Goal: Task Accomplishment & Management: Complete application form

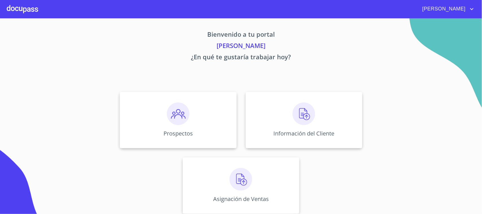
scroll to position [2, 0]
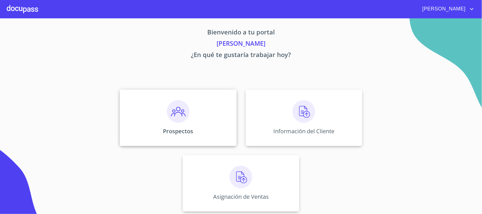
click at [182, 124] on div "Prospectos" at bounding box center [178, 117] width 117 height 56
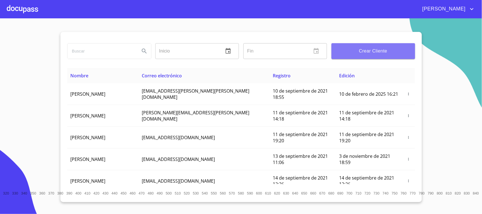
click at [379, 54] on span "Crear Cliente" at bounding box center [373, 51] width 74 height 8
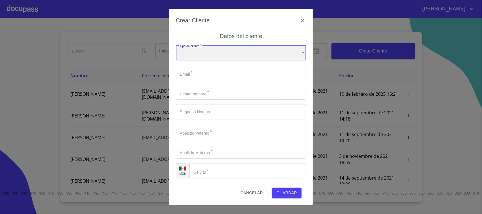
click at [205, 58] on div "​" at bounding box center [241, 52] width 130 height 15
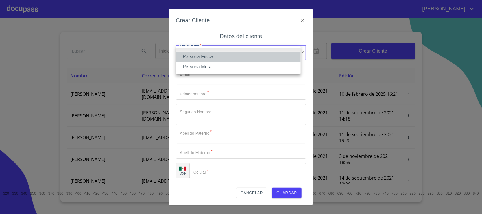
click at [215, 58] on li "Persona Física" at bounding box center [238, 57] width 125 height 10
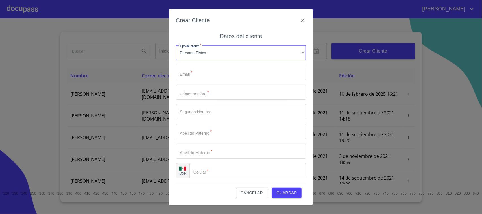
click at [210, 74] on input "Tipo de cliente   *" at bounding box center [241, 72] width 130 height 15
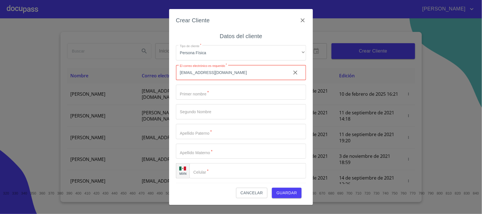
type input "[EMAIL_ADDRESS][DOMAIN_NAME]"
click at [207, 93] on input "Tipo de cliente   *" at bounding box center [241, 92] width 130 height 15
type input "D"
type input "[PERSON_NAME]"
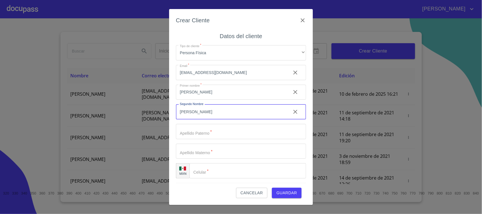
type input "[PERSON_NAME]"
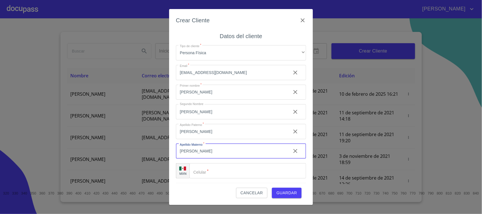
type input "[PERSON_NAME]"
click at [212, 174] on input "Tipo de cliente   *" at bounding box center [247, 170] width 117 height 15
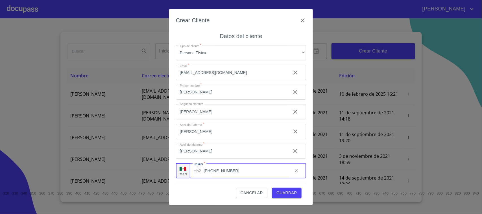
type input "[PHONE_NUMBER]"
click at [286, 192] on span "Guardar" at bounding box center [286, 192] width 21 height 7
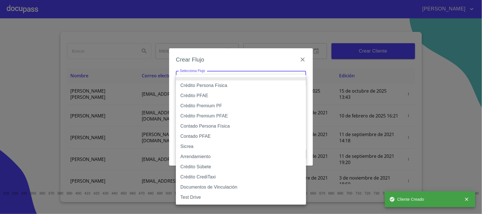
click at [225, 79] on body "[PERSON_NAME] ​ Fin ​ Crear Cliente Nombre Correo electrónico Registro Edición …" at bounding box center [241, 107] width 482 height 214
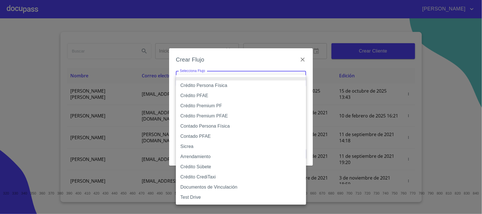
click at [223, 87] on li "Crédito Persona Física" at bounding box center [241, 85] width 130 height 10
type input "6009fb3c7d1714eb8809aa97"
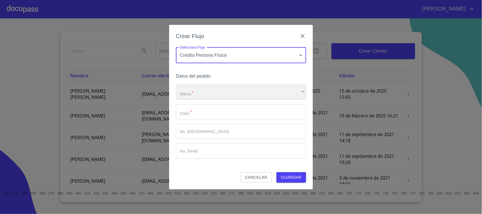
click at [218, 93] on div "​" at bounding box center [241, 92] width 130 height 15
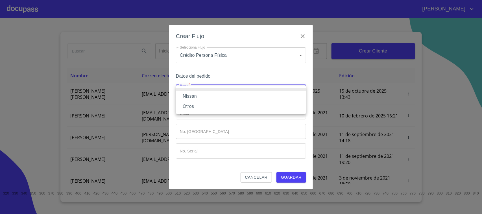
click at [205, 96] on li "Nissan" at bounding box center [241, 96] width 130 height 10
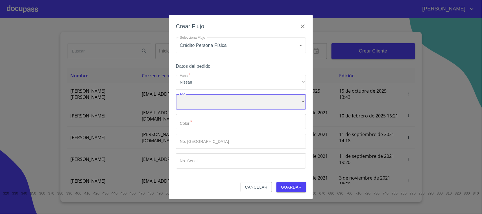
click at [202, 105] on div "​" at bounding box center [241, 101] width 130 height 15
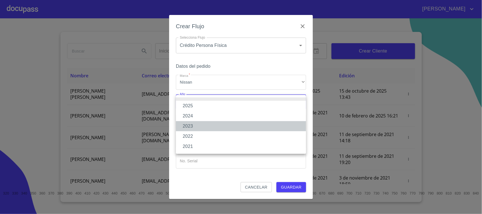
click at [197, 125] on li "2023" at bounding box center [241, 126] width 130 height 10
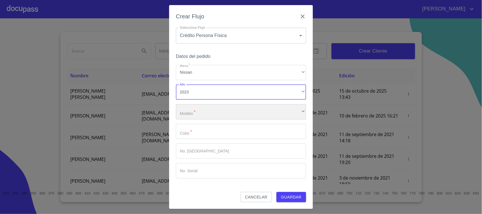
click at [208, 113] on div "​" at bounding box center [241, 111] width 130 height 15
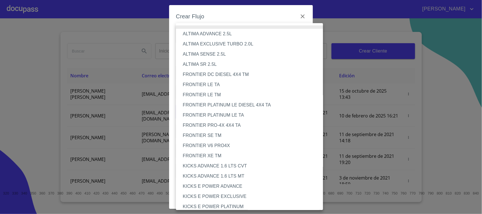
click at [365, 30] on div at bounding box center [241, 107] width 482 height 214
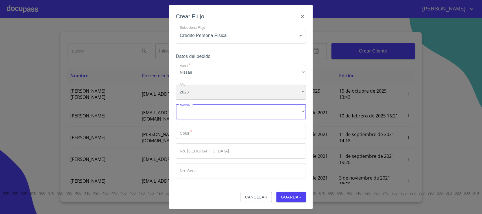
click at [208, 95] on div "2023" at bounding box center [241, 92] width 130 height 15
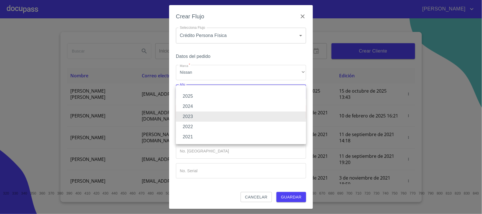
click at [201, 134] on li "2021" at bounding box center [241, 137] width 130 height 10
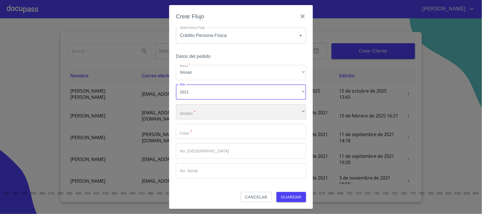
click at [207, 111] on div "​" at bounding box center [241, 111] width 130 height 15
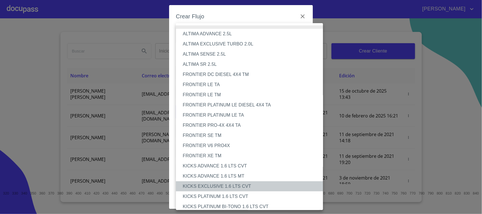
click at [233, 188] on li "KICKS EXCLUSIVE 1.6 LTS CVT" at bounding box center [252, 186] width 152 height 10
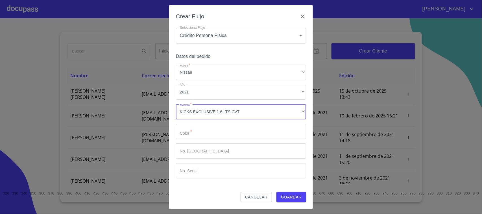
click at [205, 131] on input "Marca   *" at bounding box center [241, 131] width 130 height 15
type input "BLANCO"
click at [291, 195] on span "Guardar" at bounding box center [291, 197] width 21 height 7
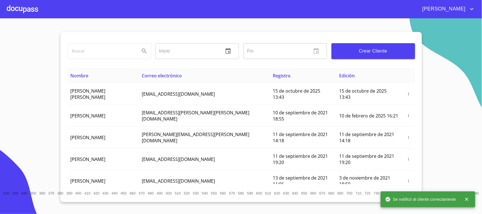
click at [30, 10] on div at bounding box center [22, 9] width 31 height 18
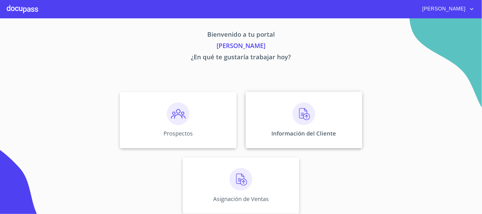
click at [299, 122] on img at bounding box center [303, 113] width 23 height 23
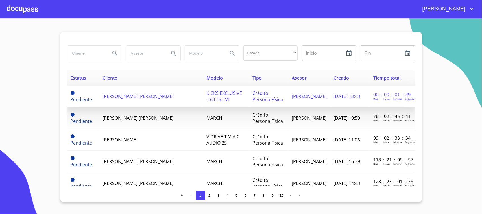
click at [157, 95] on span "[PERSON_NAME] [PERSON_NAME]" at bounding box center [137, 96] width 71 height 6
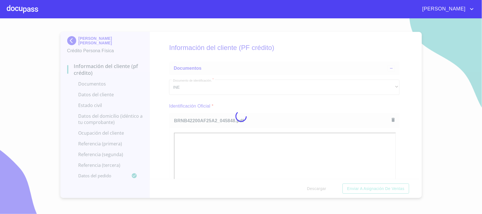
click at [298, 102] on div at bounding box center [241, 115] width 482 height 195
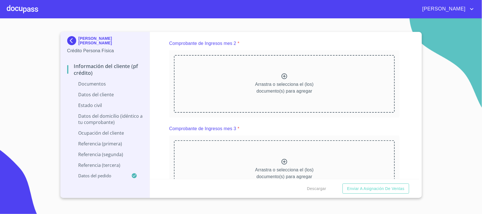
scroll to position [395, 0]
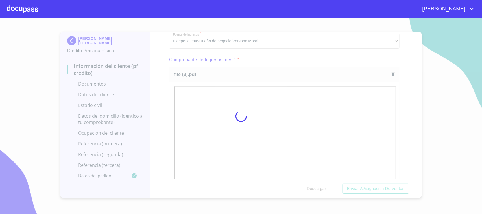
click at [291, 62] on div at bounding box center [241, 115] width 482 height 195
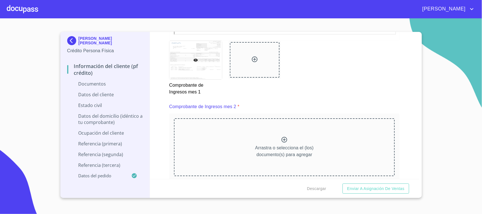
scroll to position [627, 0]
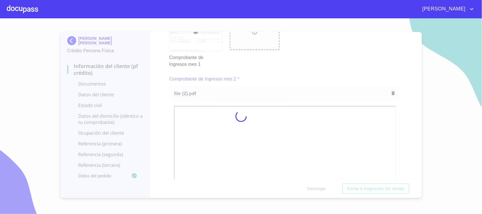
drag, startPoint x: 295, startPoint y: 76, endPoint x: 299, endPoint y: 74, distance: 4.8
click at [295, 76] on div at bounding box center [241, 115] width 482 height 195
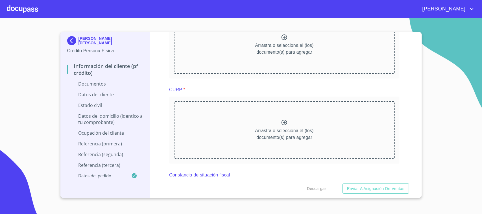
scroll to position [894, 0]
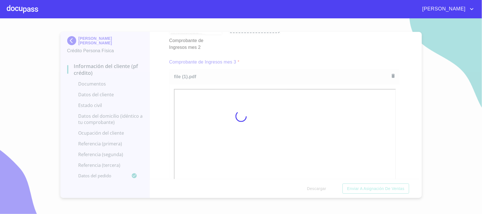
click at [280, 55] on div at bounding box center [241, 115] width 482 height 195
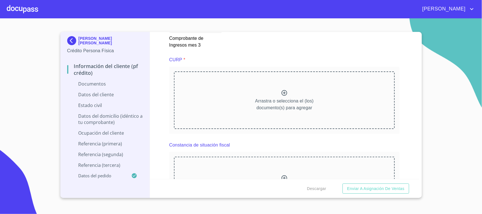
scroll to position [1163, 0]
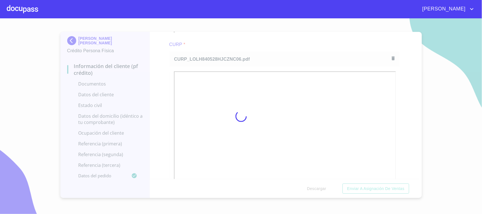
click at [293, 45] on div at bounding box center [241, 115] width 482 height 195
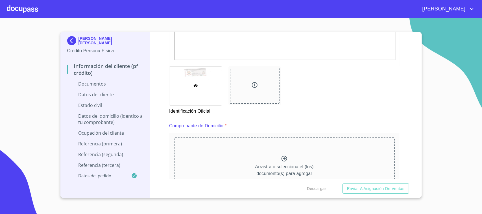
scroll to position [265, 0]
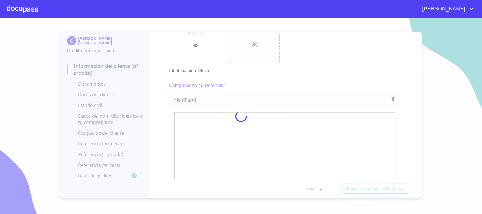
click at [299, 84] on div at bounding box center [241, 115] width 482 height 195
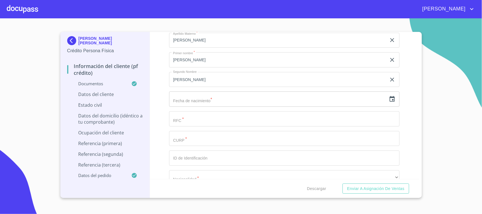
scroll to position [1747, 0]
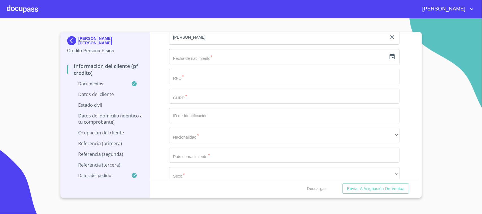
click at [388, 57] on icon "button" at bounding box center [391, 56] width 7 height 7
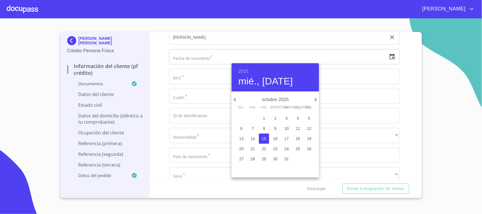
click at [245, 71] on h6 "2025" at bounding box center [243, 71] width 10 height 8
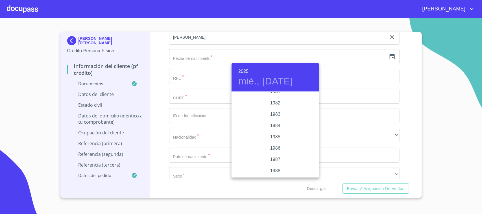
scroll to position [628, 0]
click at [272, 133] on div "1984" at bounding box center [274, 135] width 87 height 11
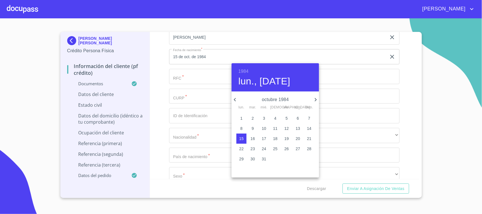
click at [235, 99] on icon "button" at bounding box center [234, 99] width 7 height 7
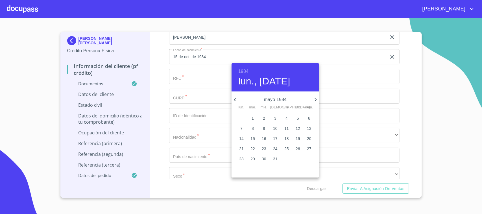
click at [238, 160] on span "28" at bounding box center [241, 159] width 10 height 6
type input "28 de may. de 1984"
click at [159, 74] on div at bounding box center [241, 107] width 482 height 214
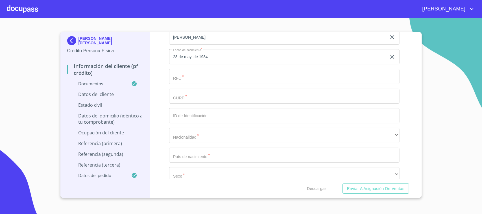
click at [197, 76] on input "Documento de identificación.   *" at bounding box center [284, 76] width 230 height 15
paste input "LOLH840528HJCZNC0"
type input "LOLH840528H"
click at [201, 96] on input "Documento de identificación.   *" at bounding box center [284, 96] width 230 height 15
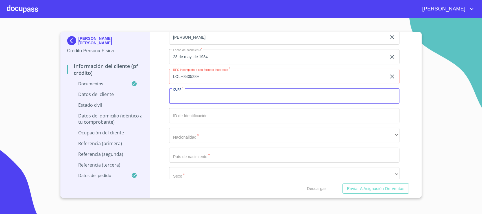
paste input "LOLH840528HJCZNC0"
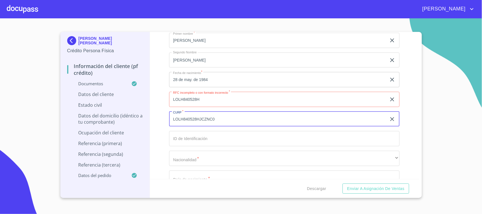
scroll to position [1712, 0]
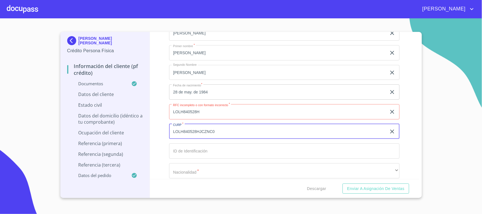
type input "LOLH840528HJCZNC0"
click at [221, 113] on input "LOLH840528H" at bounding box center [277, 111] width 217 height 15
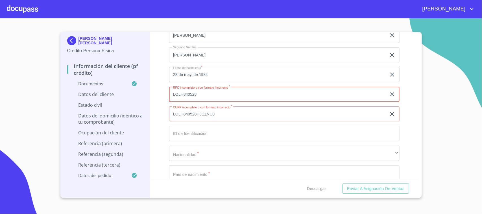
scroll to position [1746, 0]
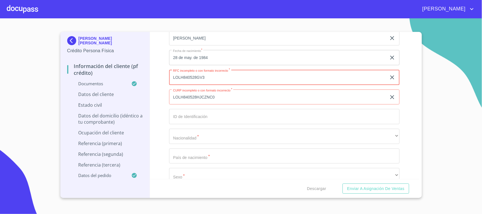
type input "LOLH840528GV3"
click at [205, 120] on input "Documento de identificación.   *" at bounding box center [284, 116] width 230 height 15
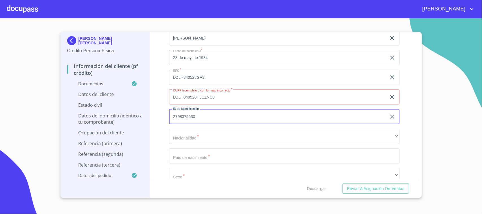
type input "2798379630"
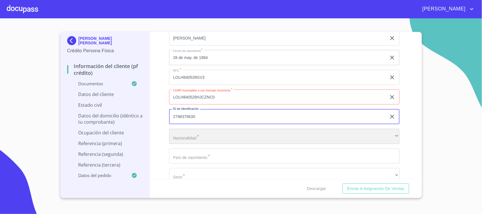
click at [197, 137] on div "​" at bounding box center [284, 136] width 230 height 15
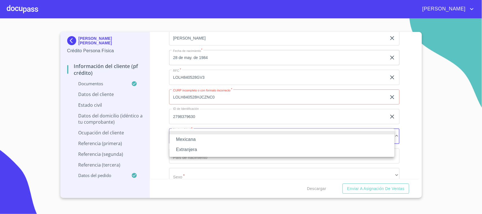
click at [195, 139] on li "Mexicana" at bounding box center [281, 139] width 225 height 10
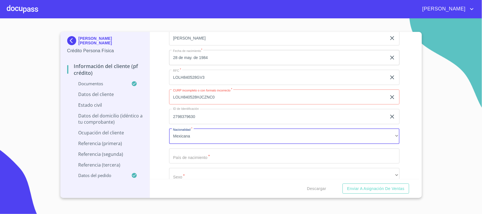
click at [206, 156] on input "Documento de identificación.   *" at bounding box center [284, 155] width 230 height 15
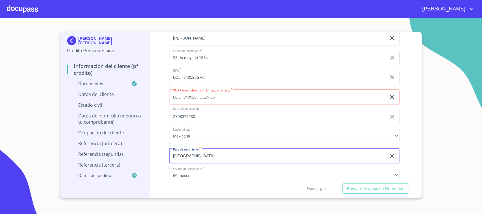
type input "[GEOGRAPHIC_DATA]"
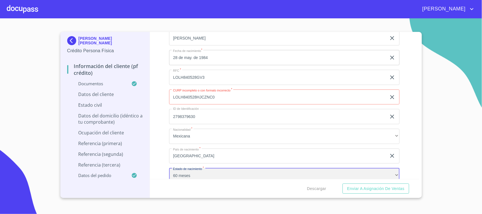
scroll to position [1749, 0]
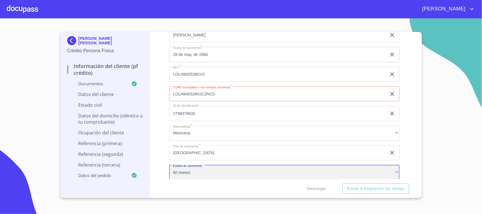
click at [203, 168] on div "60 meses" at bounding box center [284, 172] width 230 height 15
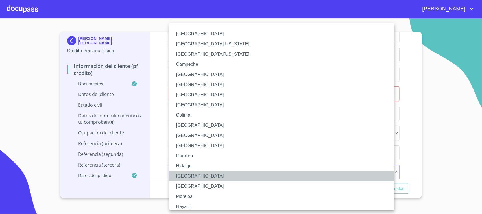
click at [194, 174] on li "[GEOGRAPHIC_DATA]" at bounding box center [284, 176] width 230 height 10
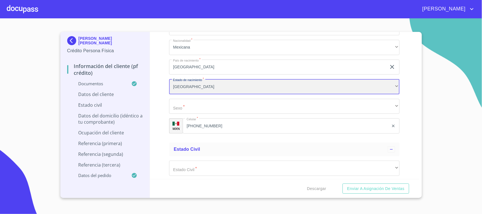
scroll to position [1767, 0]
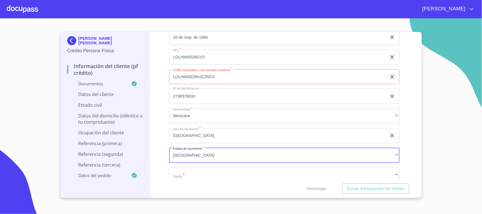
click at [222, 78] on input "LOLH840528HJCZNC0" at bounding box center [277, 76] width 217 height 15
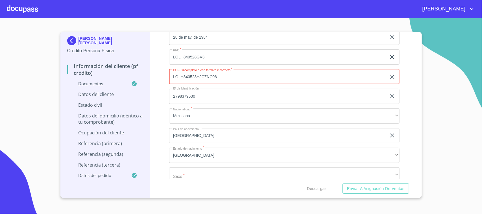
type input "LOLH840528HJCZNC06"
click at [164, 78] on div "Información del cliente (PF crédito) Documentos Documento de identificación.   …" at bounding box center [284, 105] width 269 height 147
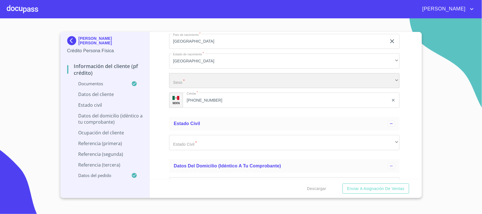
click at [212, 85] on div "​" at bounding box center [284, 80] width 230 height 15
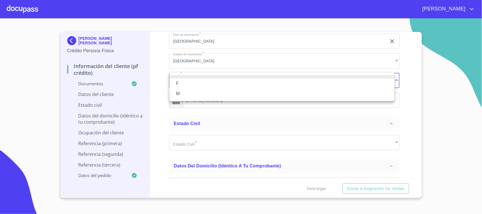
click at [190, 93] on li "M" at bounding box center [281, 94] width 225 height 10
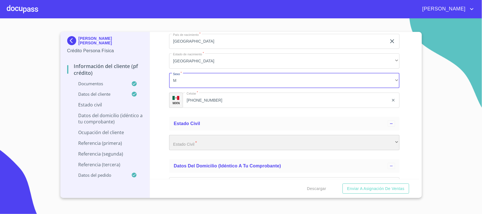
click at [214, 143] on div "​" at bounding box center [284, 142] width 230 height 15
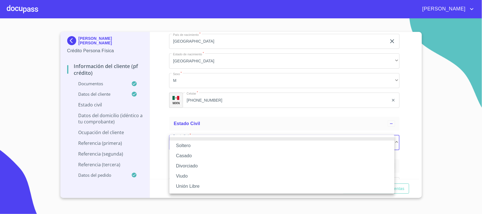
click at [197, 154] on li "Casado" at bounding box center [281, 156] width 225 height 10
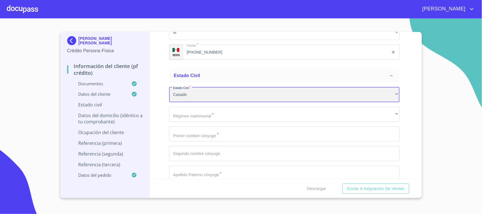
scroll to position [1935, 0]
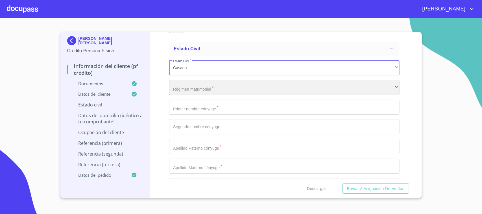
click at [205, 85] on div "​" at bounding box center [284, 87] width 230 height 15
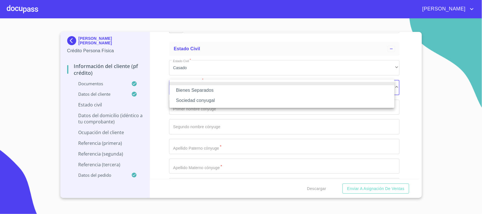
click at [206, 89] on li "Bienes Separados" at bounding box center [281, 90] width 225 height 10
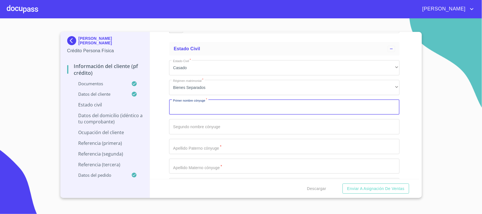
click at [196, 110] on input "Documento de identificación.   *" at bounding box center [284, 107] width 230 height 15
type input "EVA"
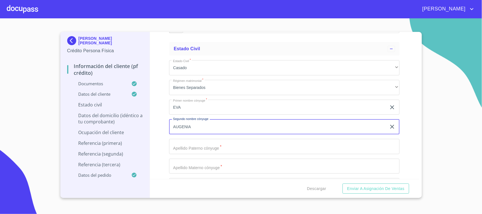
type input "AUGENIA"
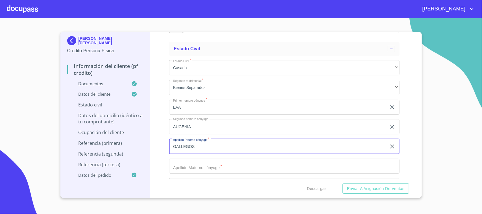
type input "GALLEGOS"
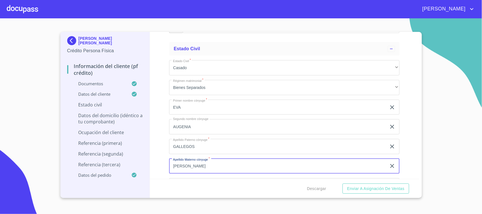
scroll to position [2007, 0]
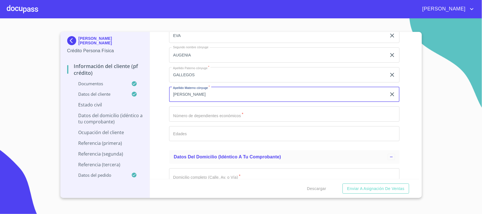
type input "[PERSON_NAME]"
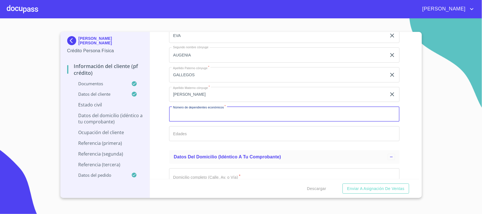
click at [236, 115] on input "Documento de identificación.   *" at bounding box center [284, 113] width 230 height 15
type input "0"
type input "1"
click at [205, 133] on input "Documento de identificación.   *" at bounding box center [284, 133] width 230 height 15
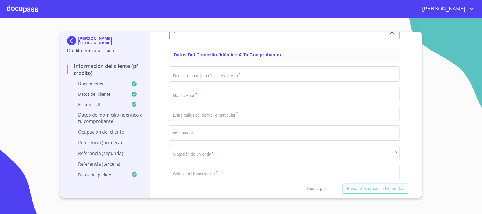
scroll to position [2113, 0]
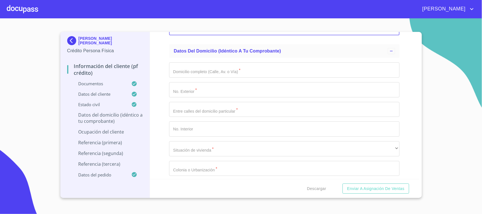
type input "12"
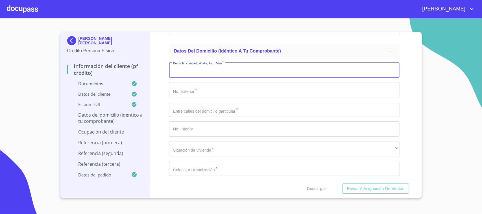
click at [205, 70] on input "Documento de identificación.   *" at bounding box center [284, 69] width 230 height 15
type input "AND TRES ZAPOTES"
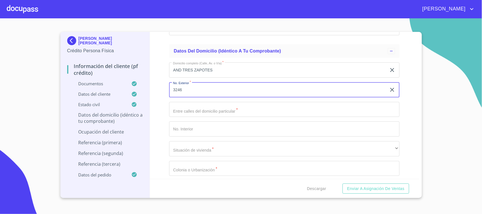
type input "3246"
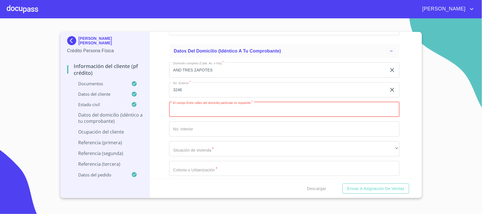
click at [209, 112] on input "Documento de identificación.   *" at bounding box center [284, 109] width 230 height 15
type input "XOCHITALCO Y BONAMPAC"
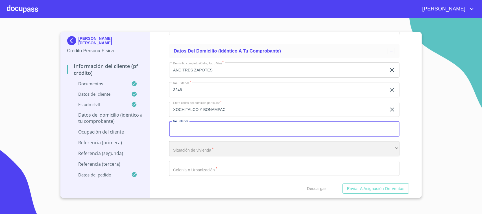
click at [206, 144] on div "​" at bounding box center [284, 148] width 230 height 15
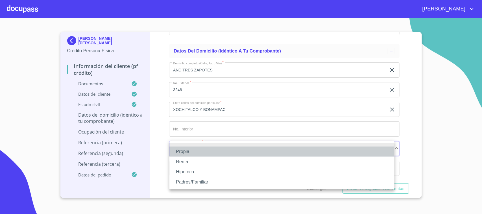
click at [192, 151] on li "Propia" at bounding box center [281, 151] width 225 height 10
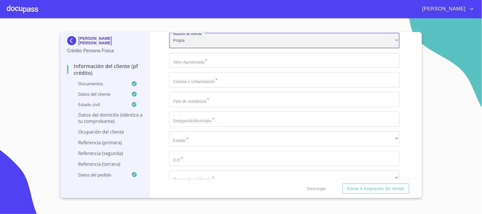
scroll to position [2185, 0]
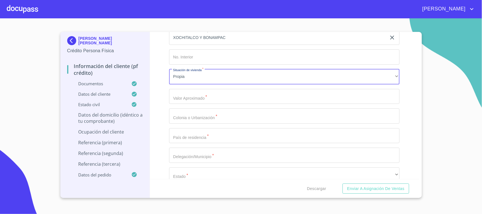
click at [203, 99] on input "Documento de identificación.   *" at bounding box center [284, 96] width 230 height 15
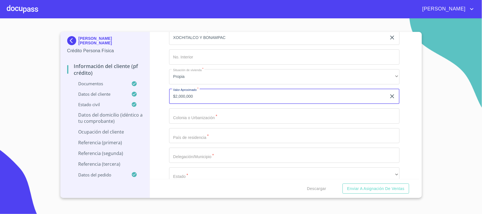
type input "$2,000,000"
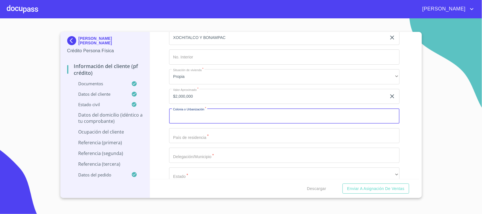
click at [196, 113] on input "Documento de identificación.   *" at bounding box center [284, 115] width 230 height 15
type input "[PERSON_NAME]"
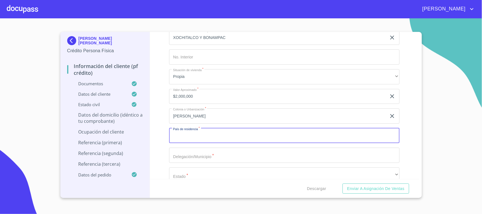
click at [193, 129] on input "Documento de identificación.   *" at bounding box center [284, 135] width 230 height 15
type input "[GEOGRAPHIC_DATA]"
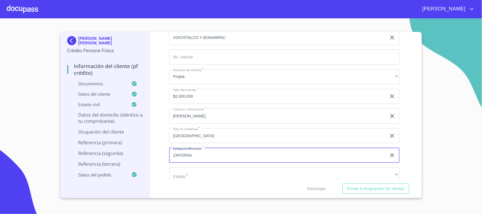
type input "ZAPOPAN"
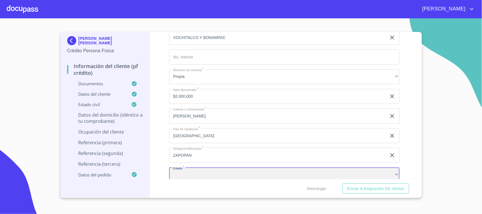
scroll to position [2187, 0]
click at [188, 172] on div "​" at bounding box center [284, 172] width 230 height 15
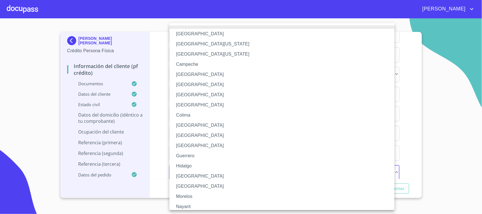
click at [190, 178] on li "[GEOGRAPHIC_DATA]" at bounding box center [284, 176] width 230 height 10
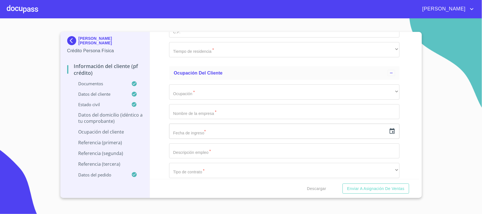
scroll to position [2359, 0]
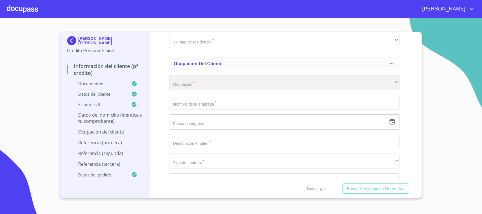
click at [217, 77] on div "​" at bounding box center [284, 82] width 230 height 15
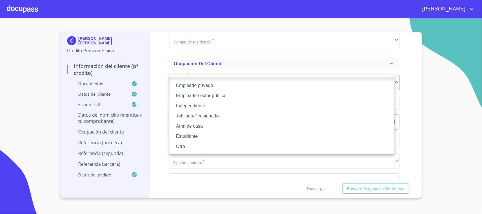
click at [219, 116] on li "Jubilado/Pensionado" at bounding box center [281, 116] width 225 height 10
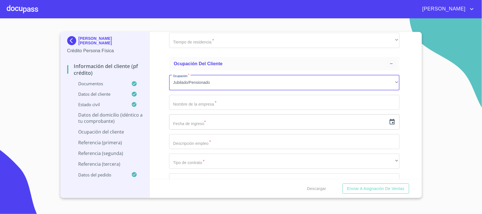
click at [220, 101] on input "Documento de identificación.   *" at bounding box center [284, 102] width 230 height 15
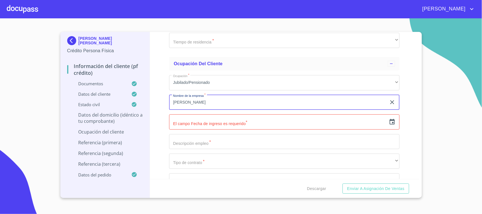
click at [220, 101] on input "[PERSON_NAME]" at bounding box center [277, 102] width 217 height 15
type input "[PERSON_NAME] [PERSON_NAME]"
click at [388, 120] on icon "button" at bounding box center [391, 121] width 7 height 7
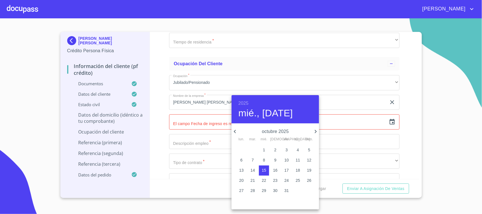
click at [246, 102] on h6 "2025" at bounding box center [243, 103] width 10 height 8
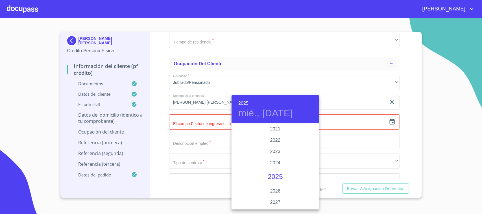
scroll to position [1044, 0]
click at [245, 102] on h6 "2025" at bounding box center [243, 103] width 10 height 8
drag, startPoint x: 267, startPoint y: 112, endPoint x: 253, endPoint y: 113, distance: 14.1
click at [267, 112] on h4 "mié., [DATE]" at bounding box center [265, 113] width 54 height 12
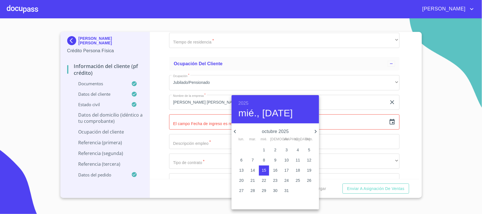
click at [236, 131] on icon "button" at bounding box center [234, 131] width 7 height 7
click at [235, 129] on icon "button" at bounding box center [234, 131] width 7 height 7
click at [234, 130] on icon "button" at bounding box center [234, 131] width 7 height 7
click at [252, 160] on p "3" at bounding box center [252, 160] width 2 height 6
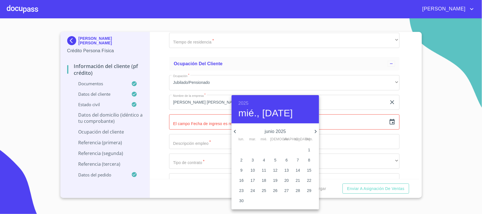
type input "3 de jun. de 2025"
click at [152, 114] on div at bounding box center [241, 107] width 482 height 214
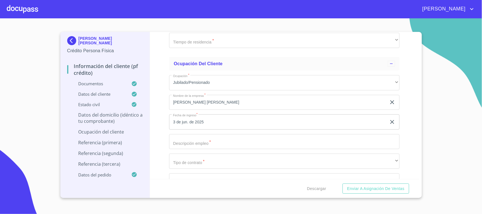
click at [204, 146] on input "Documento de identificación.   *" at bounding box center [284, 141] width 230 height 15
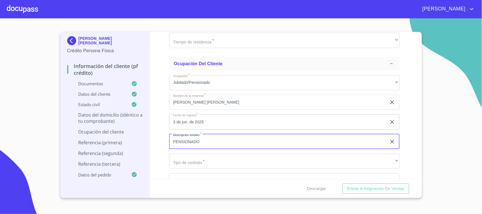
type input "PENSIONADO"
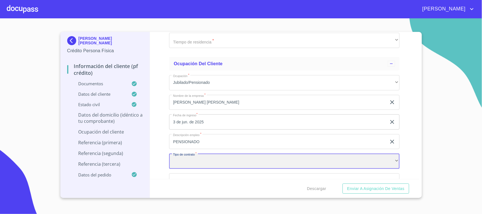
click at [209, 157] on div "​" at bounding box center [284, 160] width 230 height 15
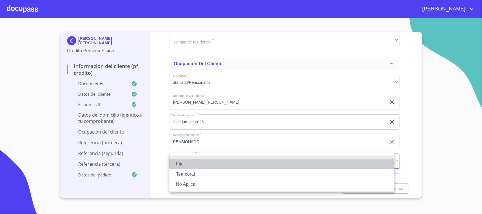
click at [186, 165] on li "Fijo" at bounding box center [281, 164] width 225 height 10
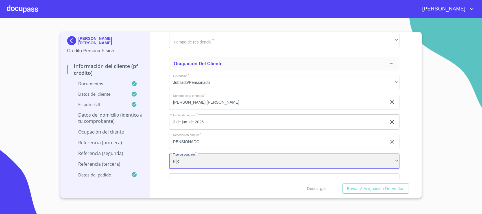
scroll to position [2458, 0]
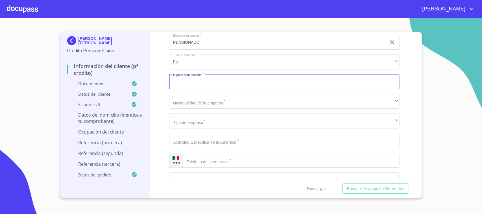
click at [213, 82] on input "Documento de identificación.   *" at bounding box center [284, 81] width 230 height 15
type input "$34000"
click at [158, 88] on div "Información del cliente (PF crédito) Documentos Documento de identificación.   …" at bounding box center [284, 105] width 269 height 147
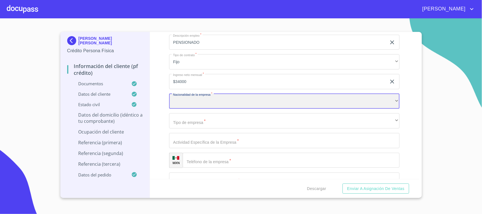
click at [205, 98] on div "​" at bounding box center [284, 101] width 230 height 15
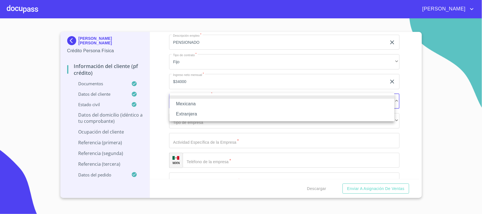
click at [207, 104] on li "Mexicana" at bounding box center [281, 104] width 225 height 10
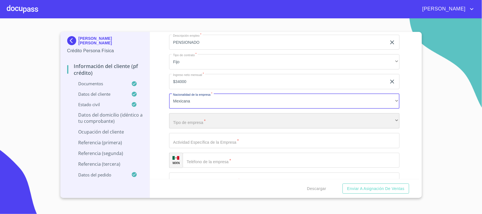
click at [211, 119] on div "​" at bounding box center [284, 120] width 230 height 15
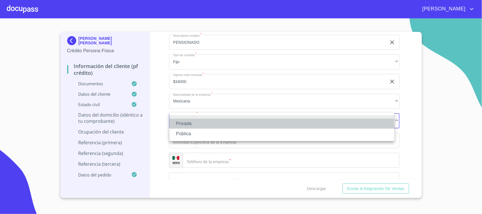
click at [203, 123] on li "Privada" at bounding box center [281, 123] width 225 height 10
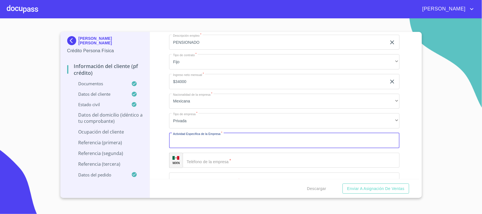
click at [213, 140] on input "Documento de identificación.   *" at bounding box center [284, 140] width 230 height 15
type input "PENSIONADO"
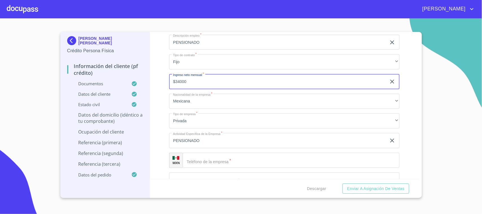
click at [196, 80] on input "$34000" at bounding box center [277, 81] width 217 height 15
type input "$32000"
click at [161, 90] on div "Información del cliente (PF crédito) Documentos Documento de identificación.   …" at bounding box center [284, 105] width 269 height 147
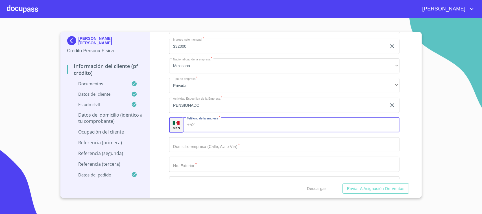
click at [212, 128] on input "Documento de identificación.   *" at bounding box center [298, 124] width 202 height 15
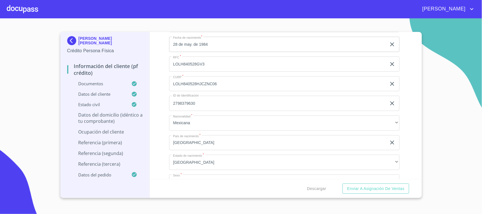
scroll to position [1859, 0]
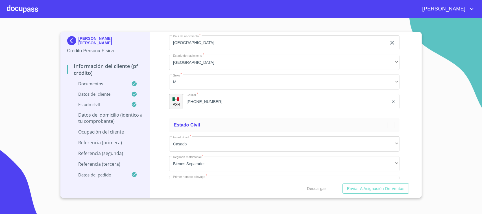
click at [224, 100] on input "[PHONE_NUMBER]" at bounding box center [286, 101] width 206 height 15
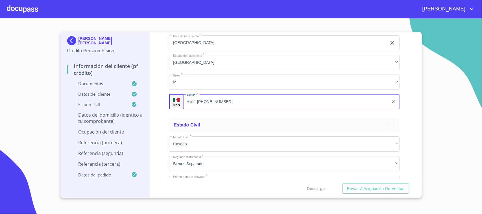
click at [224, 100] on input "[PHONE_NUMBER]" at bounding box center [293, 101] width 192 height 15
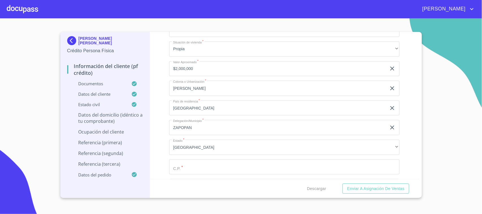
scroll to position [2231, 0]
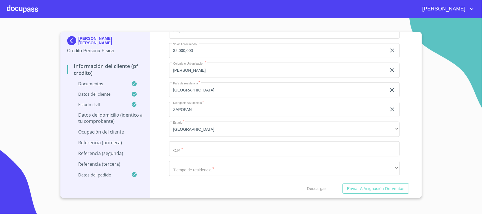
click at [193, 149] on input "Documento de identificación.   *" at bounding box center [284, 148] width 230 height 15
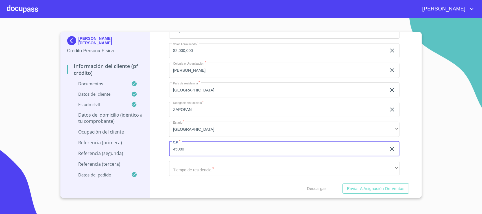
type input "45080"
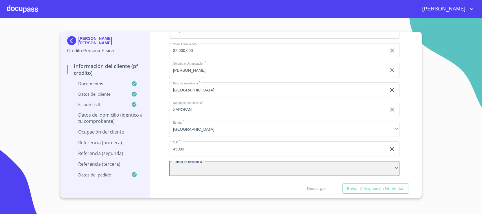
click at [195, 168] on div "​" at bounding box center [284, 168] width 230 height 15
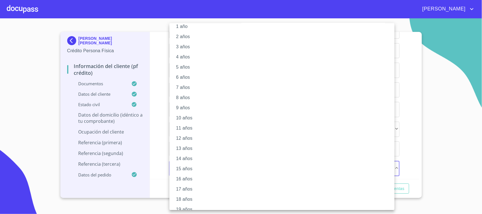
scroll to position [34, 0]
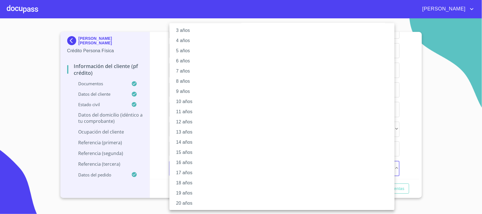
click at [186, 123] on li "12 años" at bounding box center [284, 122] width 230 height 10
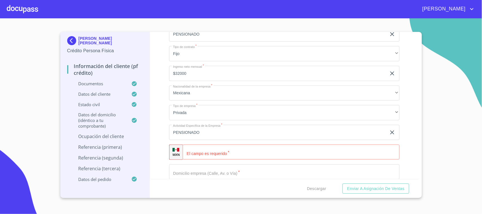
scroll to position [2503, 0]
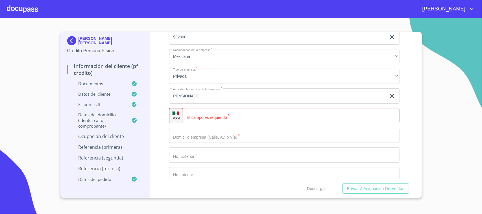
click at [239, 115] on input "Documento de identificación.   *" at bounding box center [291, 115] width 217 height 15
paste input "[PHONE_NUMBER]"
type input "[PHONE_NUMBER]"
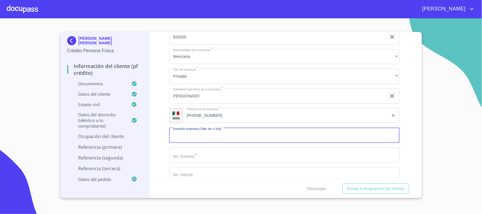
click at [225, 137] on input "Documento de identificación.   *" at bounding box center [284, 135] width 230 height 15
type input "AND TRES ZAPOTES"
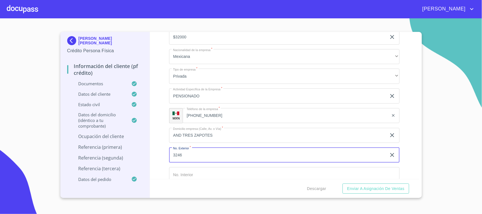
scroll to position [2573, 0]
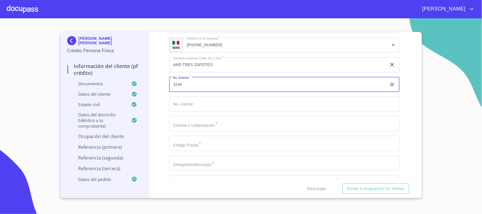
type input "3246"
click at [205, 124] on input "Documento de identificación.   *" at bounding box center [284, 123] width 230 height 15
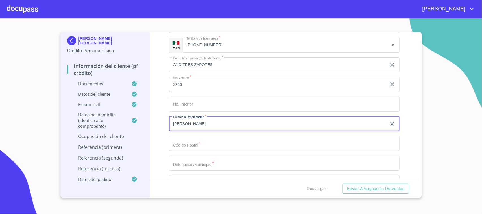
type input "[PERSON_NAME]"
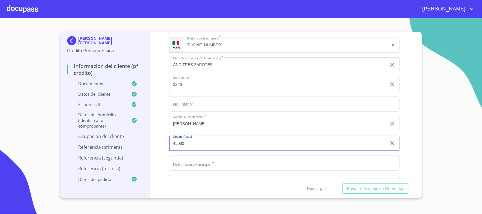
type input "45080"
click at [190, 157] on input "Documento de identificación.   *" at bounding box center [284, 162] width 230 height 15
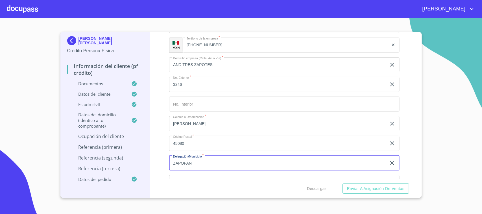
type input "ZAPOPAN"
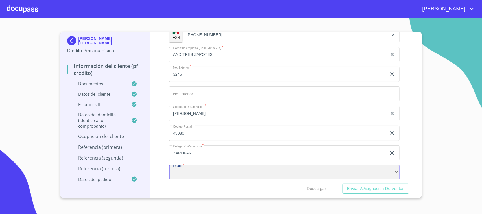
click at [188, 168] on div "​" at bounding box center [284, 172] width 230 height 15
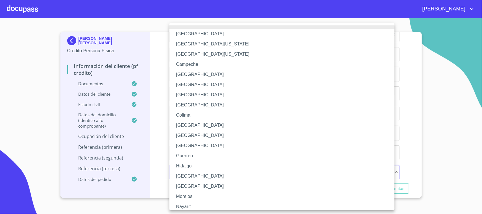
click at [193, 174] on li "[GEOGRAPHIC_DATA]" at bounding box center [284, 176] width 230 height 10
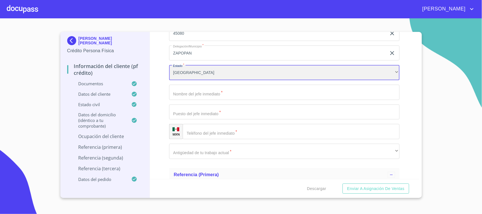
scroll to position [2692, 0]
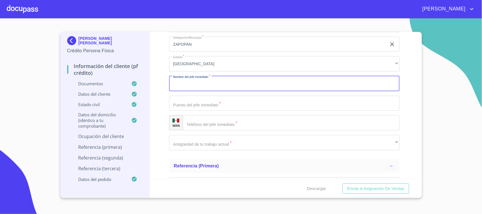
click at [229, 83] on input "Documento de identificación.   *" at bounding box center [284, 83] width 230 height 15
type input "EL MISMO"
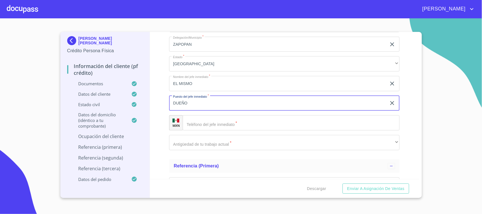
type input "DUEÑO"
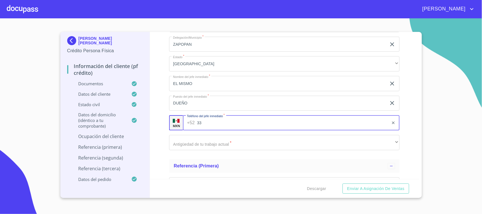
paste input "[PHONE_NUMBER]"
type input "[PHONE_NUMBER]"
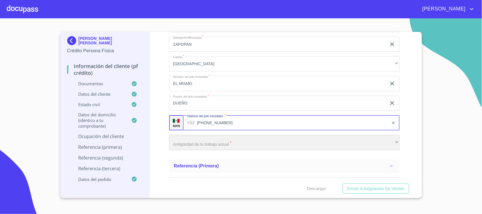
click at [211, 148] on div "​" at bounding box center [284, 142] width 230 height 15
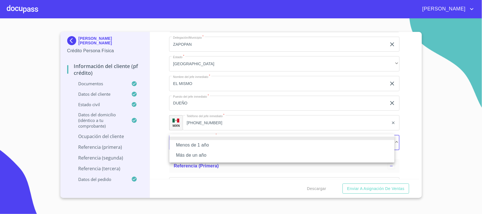
drag, startPoint x: 208, startPoint y: 155, endPoint x: 217, endPoint y: 147, distance: 12.0
click at [209, 155] on li "Más de un año" at bounding box center [281, 155] width 225 height 10
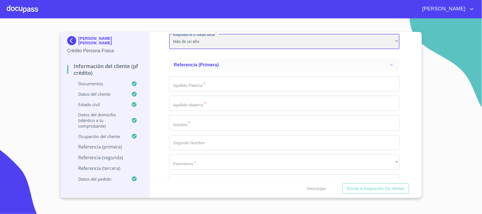
scroll to position [2774, 0]
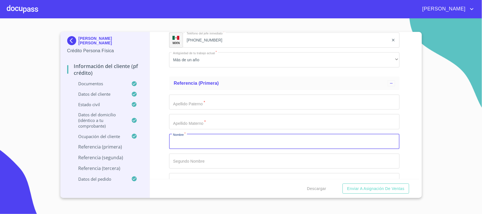
drag, startPoint x: 212, startPoint y: 140, endPoint x: 216, endPoint y: 137, distance: 4.8
click at [215, 140] on input "Documento de identificación.   *" at bounding box center [284, 141] width 230 height 15
type input "MARIO"
click at [202, 99] on input "Documento de identificación.   *" at bounding box center [284, 102] width 230 height 15
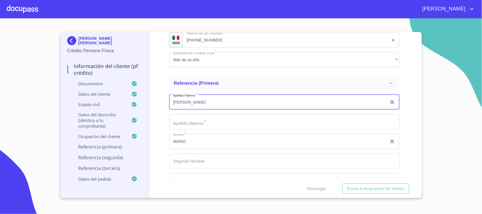
type input "[PERSON_NAME]"
click at [188, 121] on input "Documento de identificación.   *" at bounding box center [284, 121] width 230 height 15
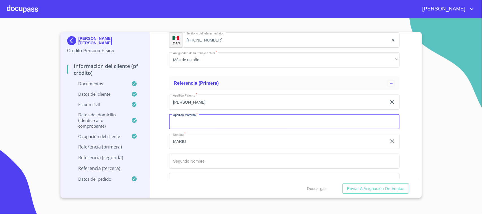
type input "."
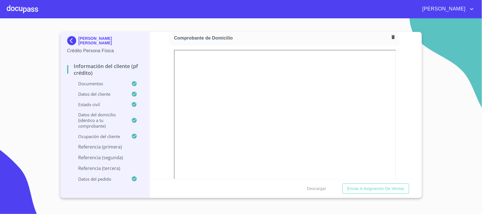
scroll to position [282, 0]
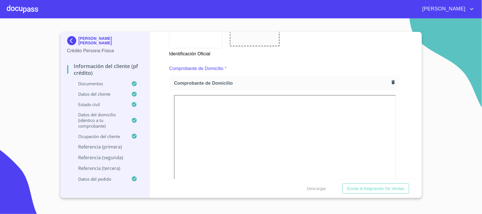
click at [390, 81] on icon "button" at bounding box center [392, 82] width 5 height 5
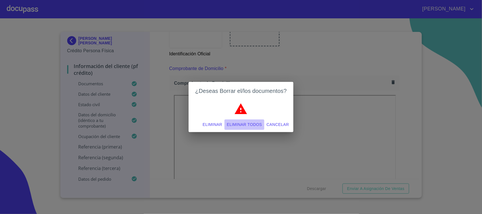
click at [244, 123] on span "Eliminar todos" at bounding box center [244, 124] width 35 height 7
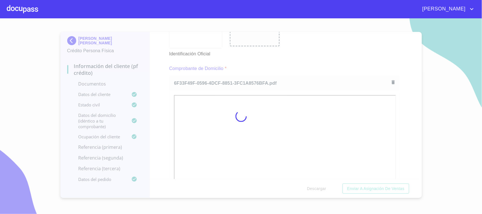
drag, startPoint x: 286, startPoint y: 65, endPoint x: 309, endPoint y: 61, distance: 22.9
click at [287, 65] on div at bounding box center [241, 115] width 482 height 195
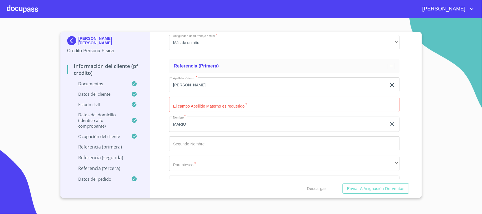
scroll to position [2837, 0]
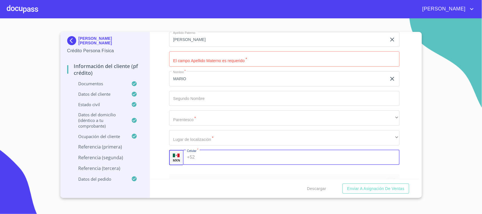
click at [205, 158] on input "Documento de identificación.   *" at bounding box center [298, 157] width 202 height 15
type input "[PHONE_NUMBER]"
click at [159, 102] on div "Información del cliente (PF crédito) Documentos Documento de identificación.   …" at bounding box center [284, 105] width 269 height 147
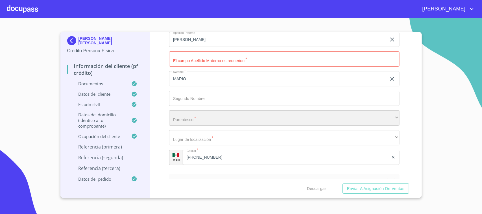
click at [222, 115] on div "​" at bounding box center [284, 117] width 230 height 15
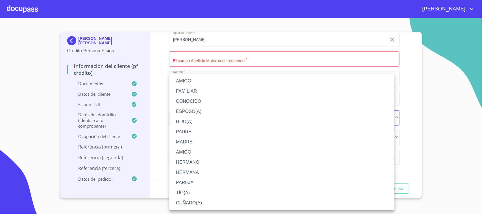
click at [189, 80] on li "AMIGO" at bounding box center [281, 81] width 225 height 10
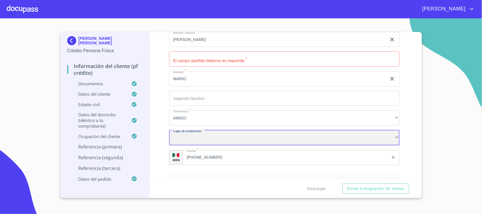
click at [196, 136] on div "​" at bounding box center [284, 137] width 230 height 15
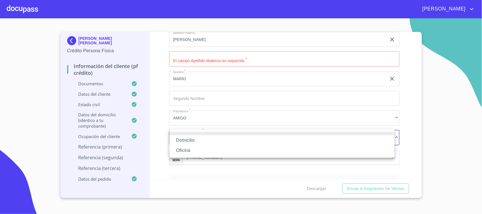
click at [189, 141] on li "Domicilio" at bounding box center [281, 140] width 225 height 10
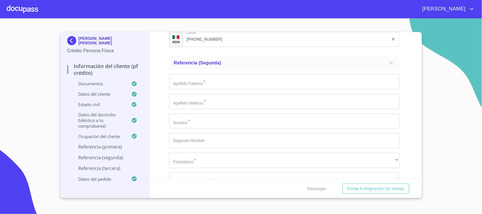
scroll to position [2964, 0]
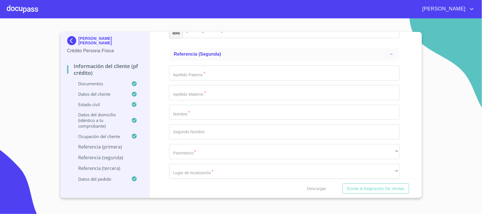
click at [206, 110] on input "Documento de identificación.   *" at bounding box center [284, 112] width 230 height 15
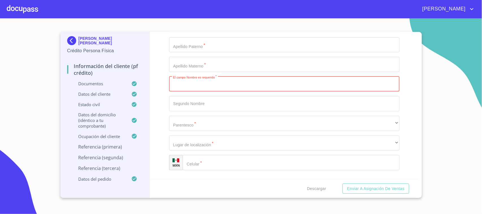
scroll to position [3037, 0]
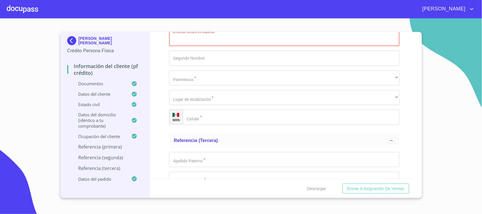
click at [239, 118] on input "Documento de identificación.   *" at bounding box center [291, 116] width 217 height 15
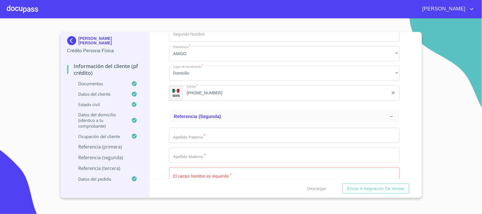
scroll to position [2965, 0]
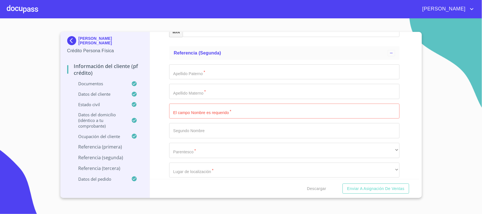
type input "[PHONE_NUMBER]"
click at [222, 111] on input "Documento de identificación.   *" at bounding box center [284, 111] width 230 height 15
type input "[PERSON_NAME]"
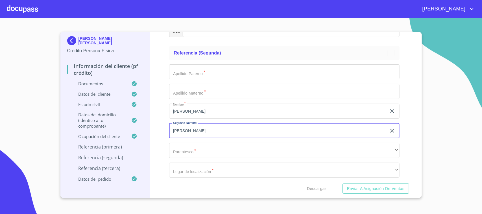
type input "[PERSON_NAME]"
click at [195, 72] on input "Documento de identificación.   *" at bounding box center [284, 71] width 230 height 15
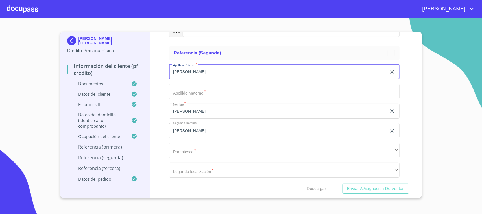
type input "[PERSON_NAME]"
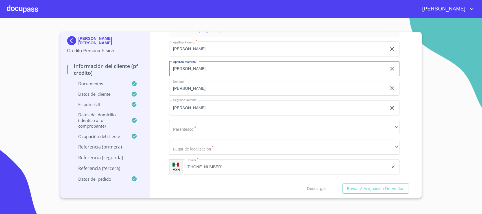
scroll to position [3000, 0]
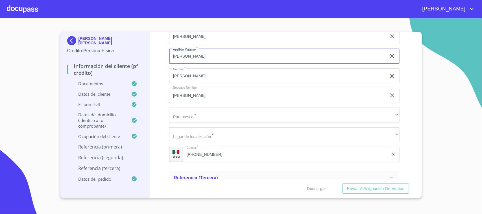
type input "[PERSON_NAME]"
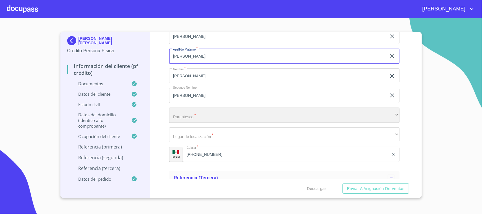
click at [212, 109] on div "​" at bounding box center [284, 114] width 230 height 15
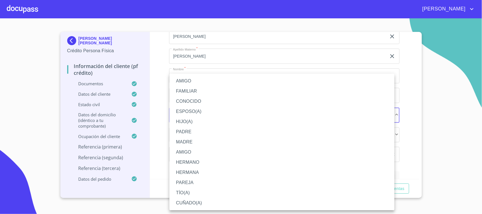
click at [208, 91] on li "FAMILIAR" at bounding box center [281, 91] width 225 height 10
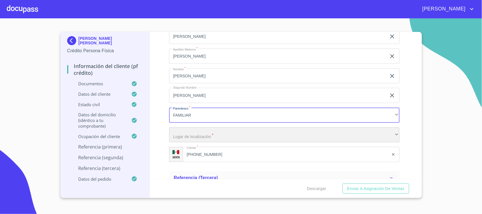
click at [229, 132] on div "​" at bounding box center [284, 134] width 230 height 15
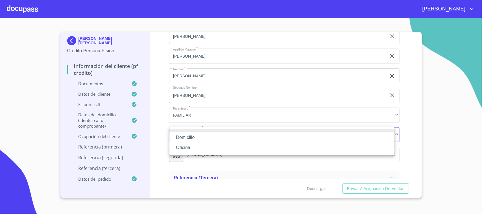
click at [195, 138] on li "Domicilio" at bounding box center [281, 137] width 225 height 10
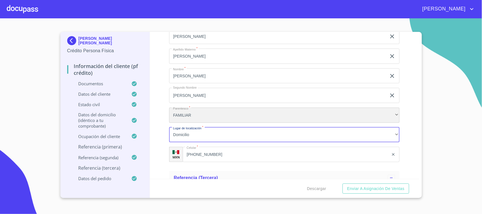
click at [198, 115] on div "FAMILIAR" at bounding box center [284, 114] width 230 height 15
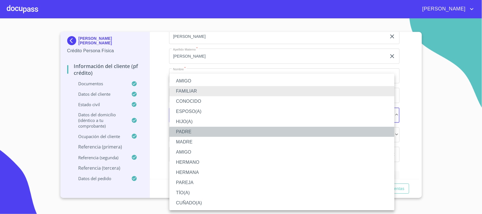
click at [194, 131] on li "PADRE" at bounding box center [281, 132] width 225 height 10
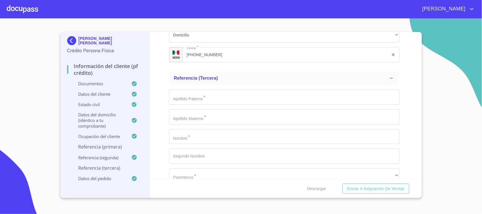
scroll to position [3109, 0]
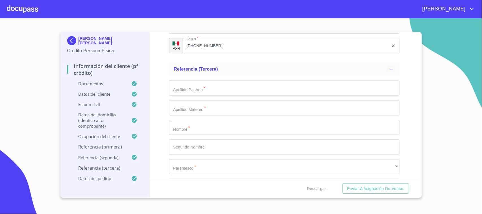
click at [230, 131] on input "Documento de identificación.   *" at bounding box center [284, 127] width 230 height 15
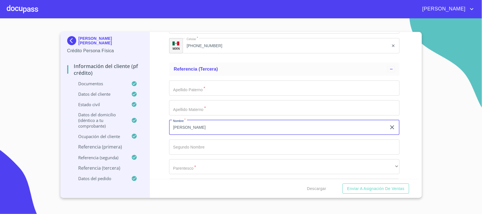
type input "J"
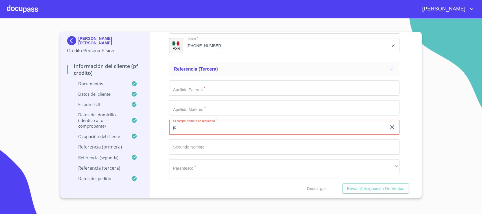
type input "j"
type input "[PERSON_NAME]"
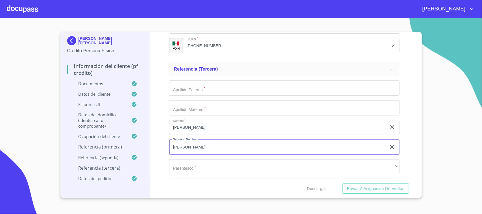
type input "[PERSON_NAME]"
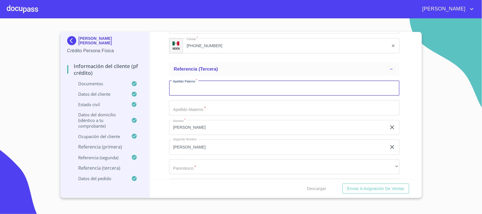
click at [211, 92] on input "Documento de identificación.   *" at bounding box center [284, 87] width 230 height 15
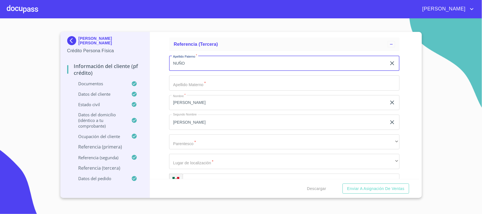
scroll to position [3215, 0]
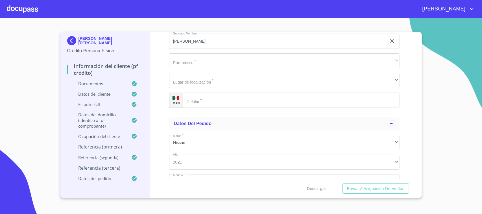
type input "NUÑO"
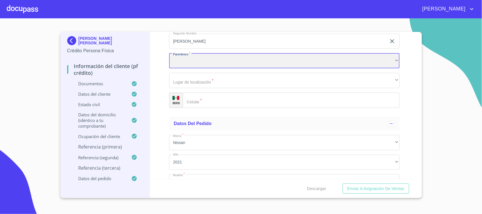
click at [192, 63] on div "​" at bounding box center [284, 60] width 230 height 15
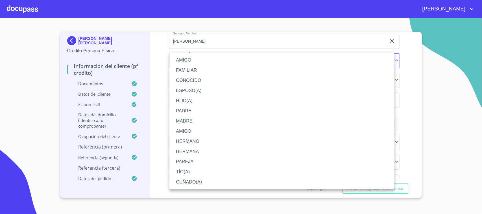
click at [187, 61] on li "AMIGO" at bounding box center [281, 60] width 225 height 10
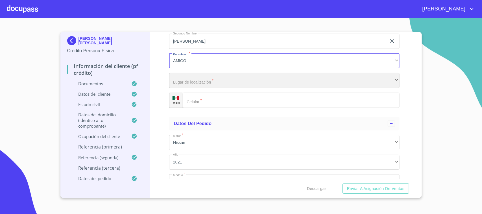
click at [205, 78] on div "​" at bounding box center [284, 80] width 230 height 15
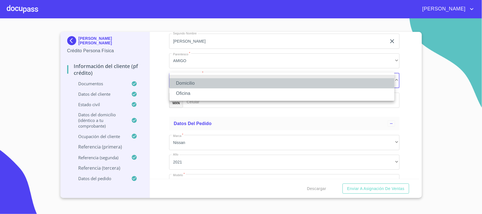
click at [199, 84] on li "Domicilio" at bounding box center [281, 83] width 225 height 10
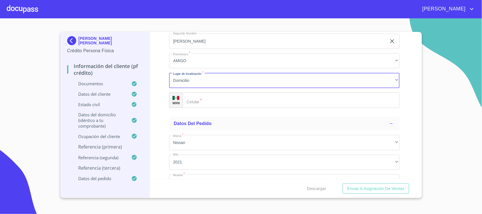
click at [217, 99] on input "Documento de identificación.   *" at bounding box center [291, 100] width 217 height 15
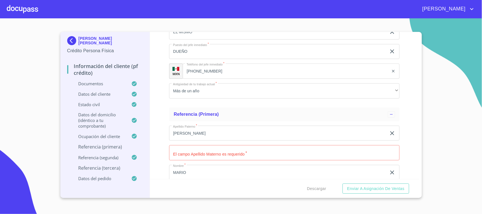
scroll to position [2789, 0]
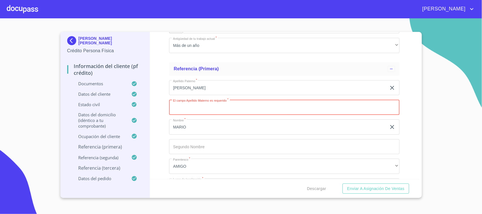
click at [205, 105] on input "Documento de identificación.   *" at bounding box center [284, 107] width 230 height 15
type input "[PERSON_NAME]"
click at [407, 119] on div "Información del cliente (PF crédito) Documentos Documento de identificación.   …" at bounding box center [284, 105] width 269 height 147
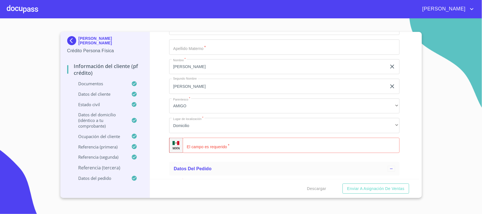
scroll to position [3178, 0]
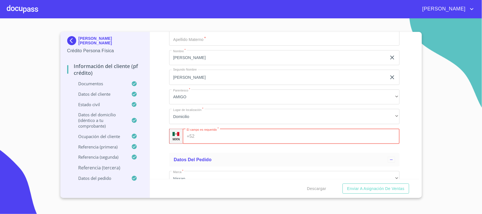
click at [234, 135] on input "Documento de identificación.   *" at bounding box center [298, 136] width 203 height 15
type input "[PHONE_NUMBER]"
click at [232, 157] on div "Datos del pedido" at bounding box center [280, 159] width 214 height 7
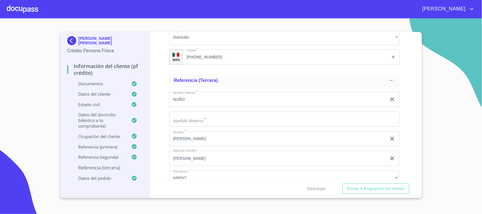
scroll to position [3071, 0]
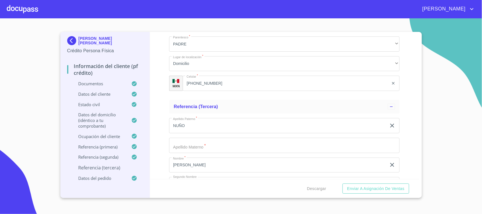
click at [211, 150] on input "Documento de identificación.   *" at bounding box center [284, 145] width 230 height 15
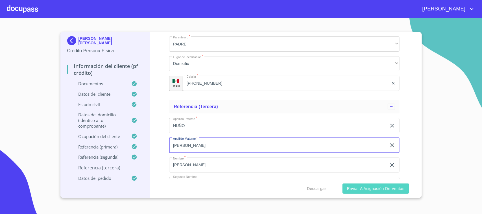
type input "[PERSON_NAME]"
click at [370, 193] on button "Enviar a Asignación de Ventas" at bounding box center [375, 188] width 66 height 10
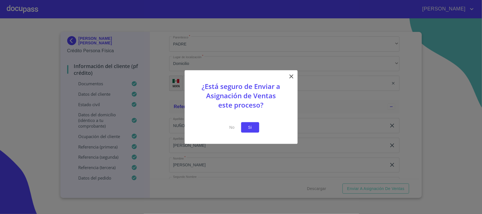
click at [251, 129] on span "Si" at bounding box center [249, 127] width 9 height 7
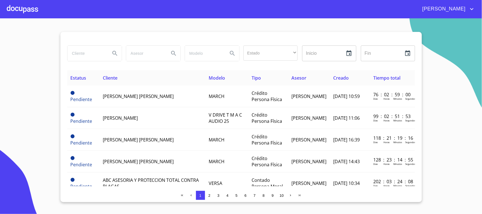
click at [218, 195] on span "3" at bounding box center [218, 195] width 2 height 4
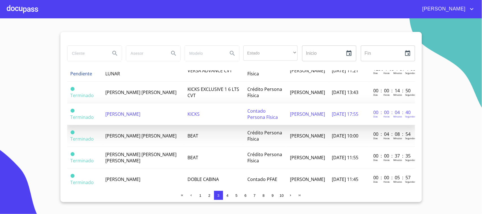
scroll to position [296, 0]
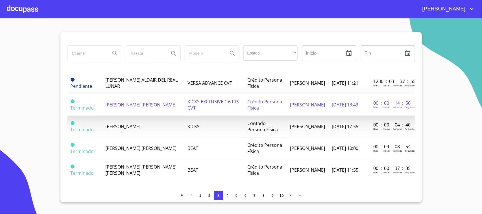
click at [169, 113] on td "[PERSON_NAME] [PERSON_NAME]" at bounding box center [143, 105] width 82 height 22
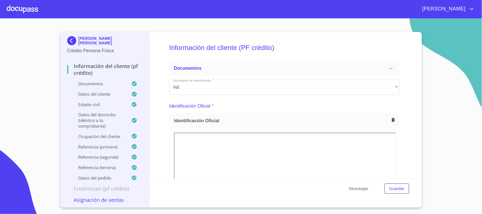
click at [365, 189] on span "Descargar" at bounding box center [358, 188] width 19 height 7
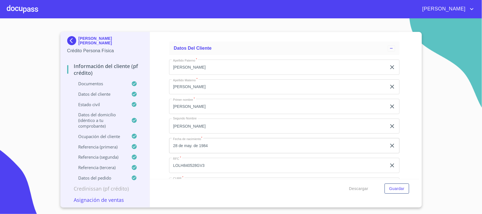
scroll to position [1686, 0]
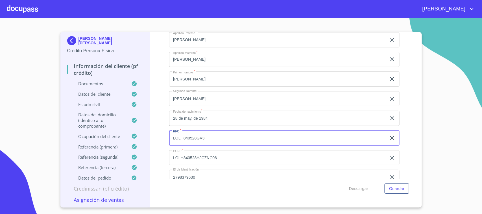
click at [216, 138] on input "LOLH840528GV3" at bounding box center [277, 137] width 217 height 15
